Goal: Check status: Check status

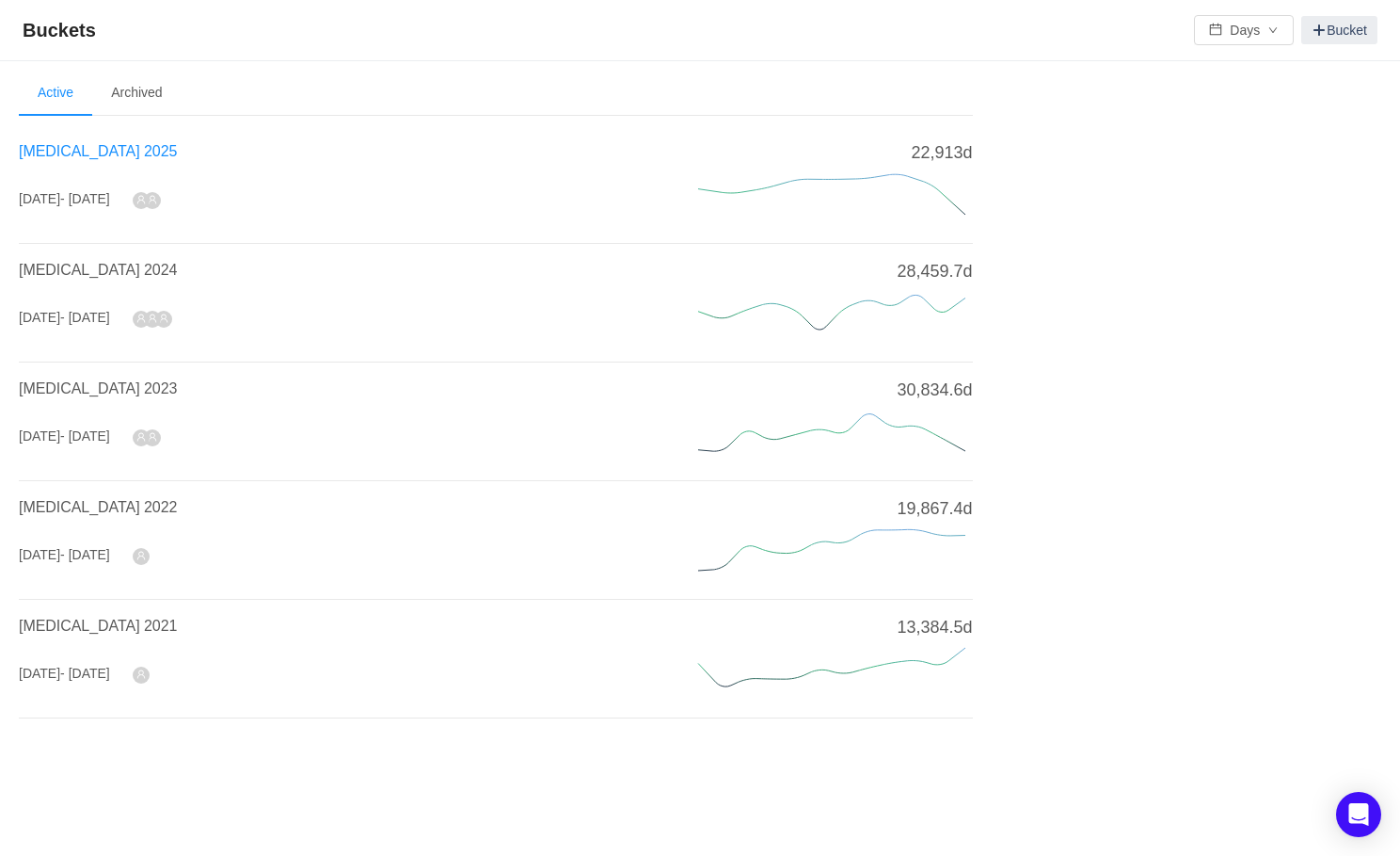
click at [78, 144] on span "[MEDICAL_DATA] 2025" at bounding box center [98, 150] width 158 height 16
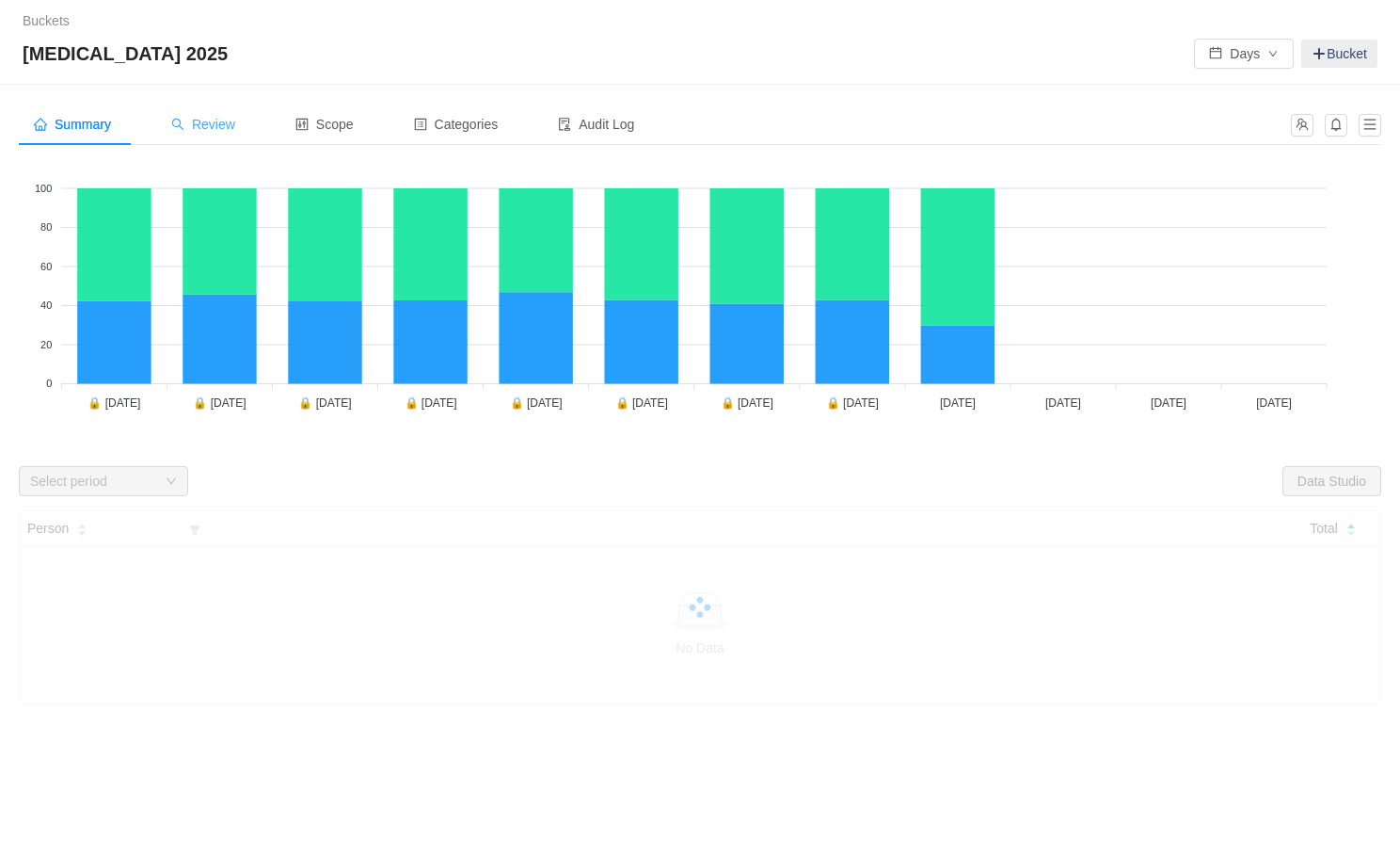
click at [216, 124] on span "Review" at bounding box center [203, 124] width 64 height 15
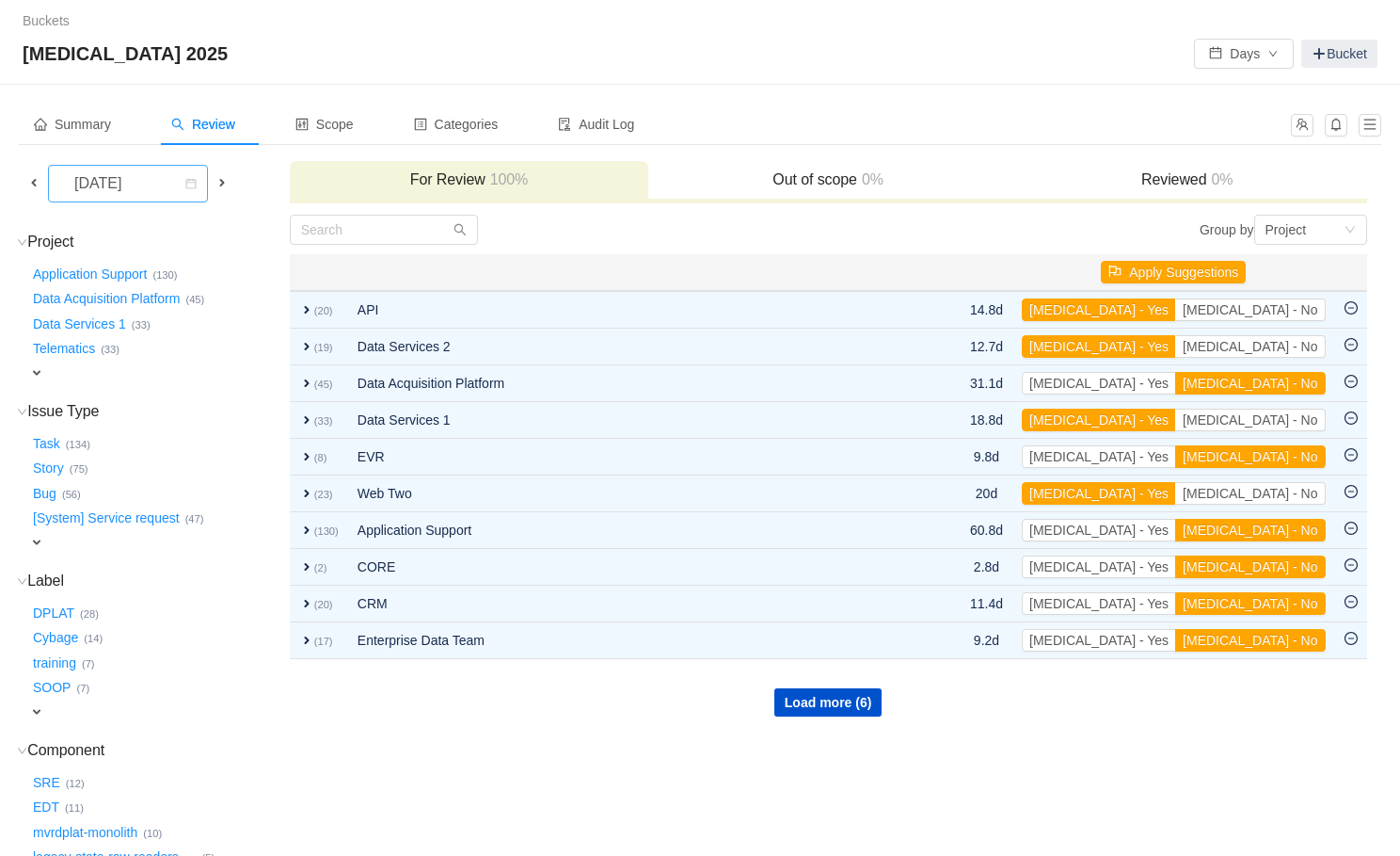
click at [141, 185] on div "[DATE]" at bounding box center [100, 183] width 81 height 35
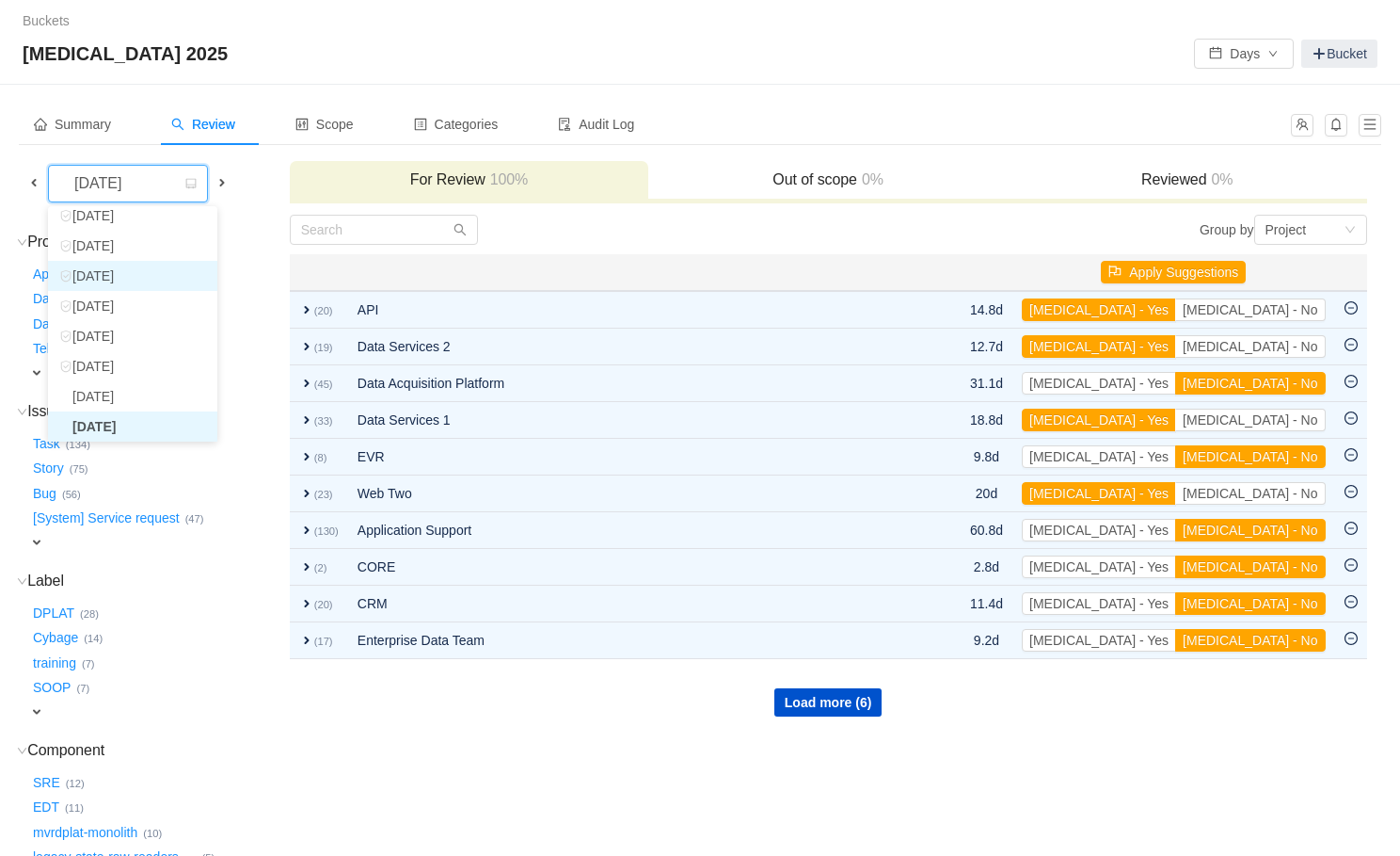
scroll to position [64, 0]
click at [159, 402] on li "[DATE]" at bounding box center [132, 401] width 169 height 30
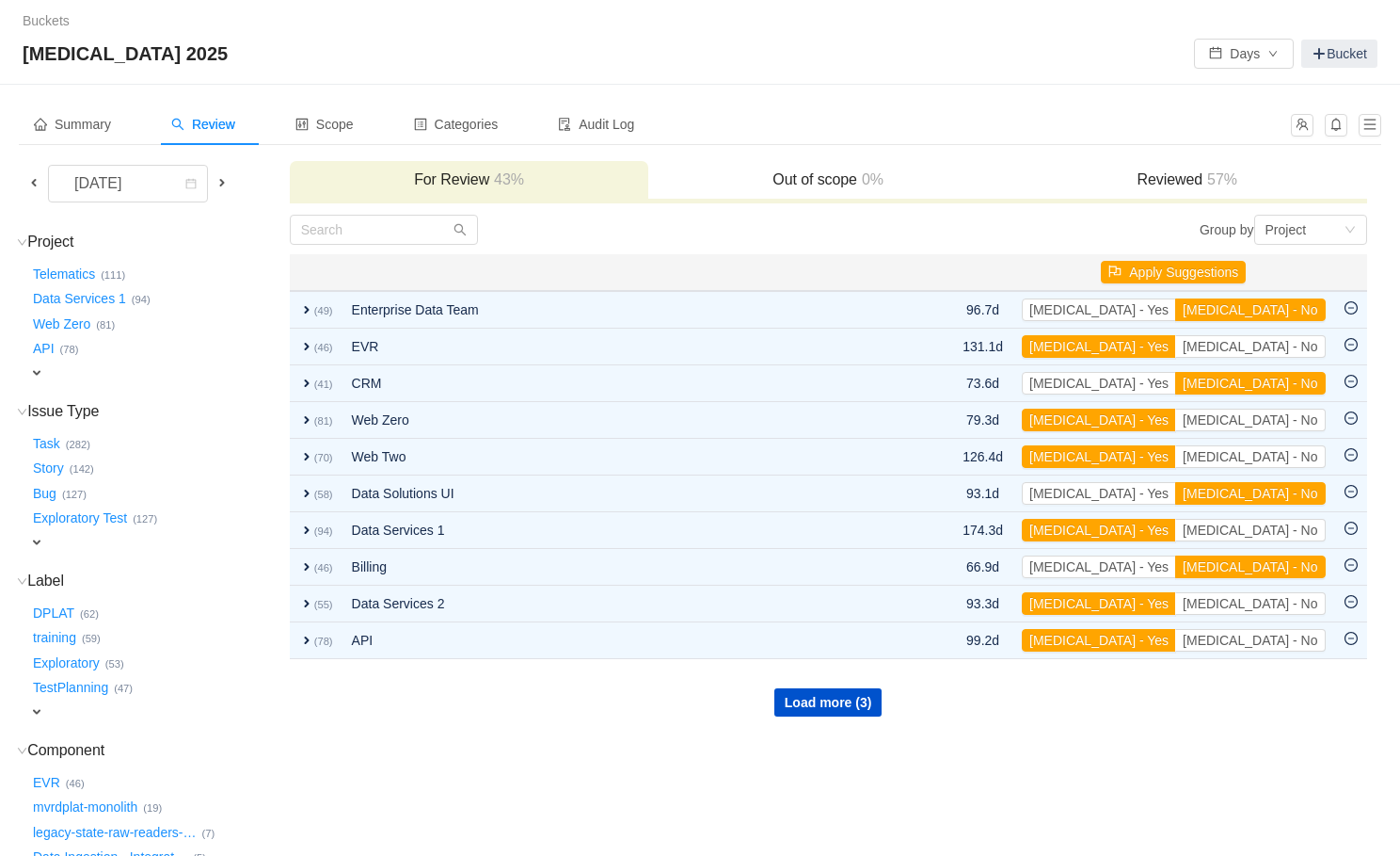
click at [1185, 162] on div "Reviewed 57%" at bounding box center [1188, 181] width 360 height 40
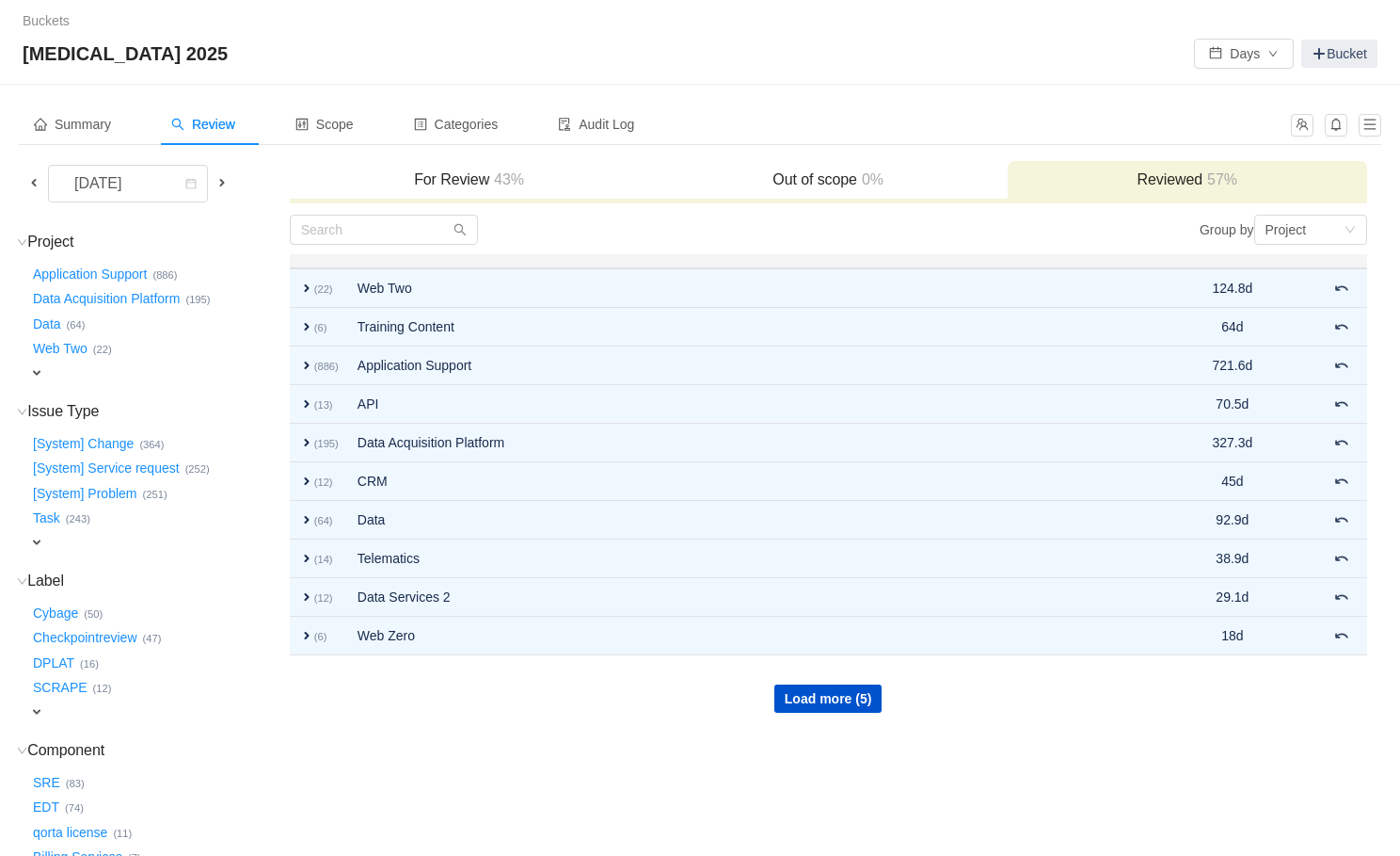
click at [524, 180] on span "43%" at bounding box center [506, 179] width 34 height 16
